Goal: Information Seeking & Learning: Learn about a topic

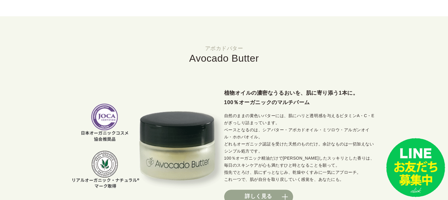
scroll to position [442, 0]
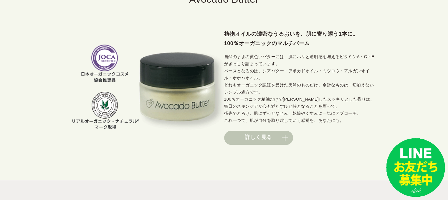
click at [248, 139] on link "詳しく見る" at bounding box center [258, 137] width 69 height 14
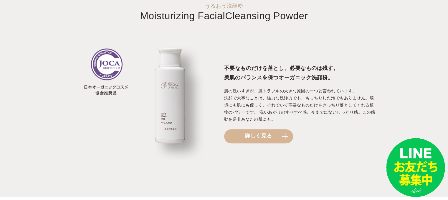
scroll to position [677, 0]
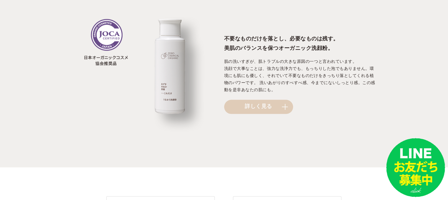
click at [275, 107] on link "詳しく見る" at bounding box center [258, 107] width 69 height 14
